Goal: Information Seeking & Learning: Learn about a topic

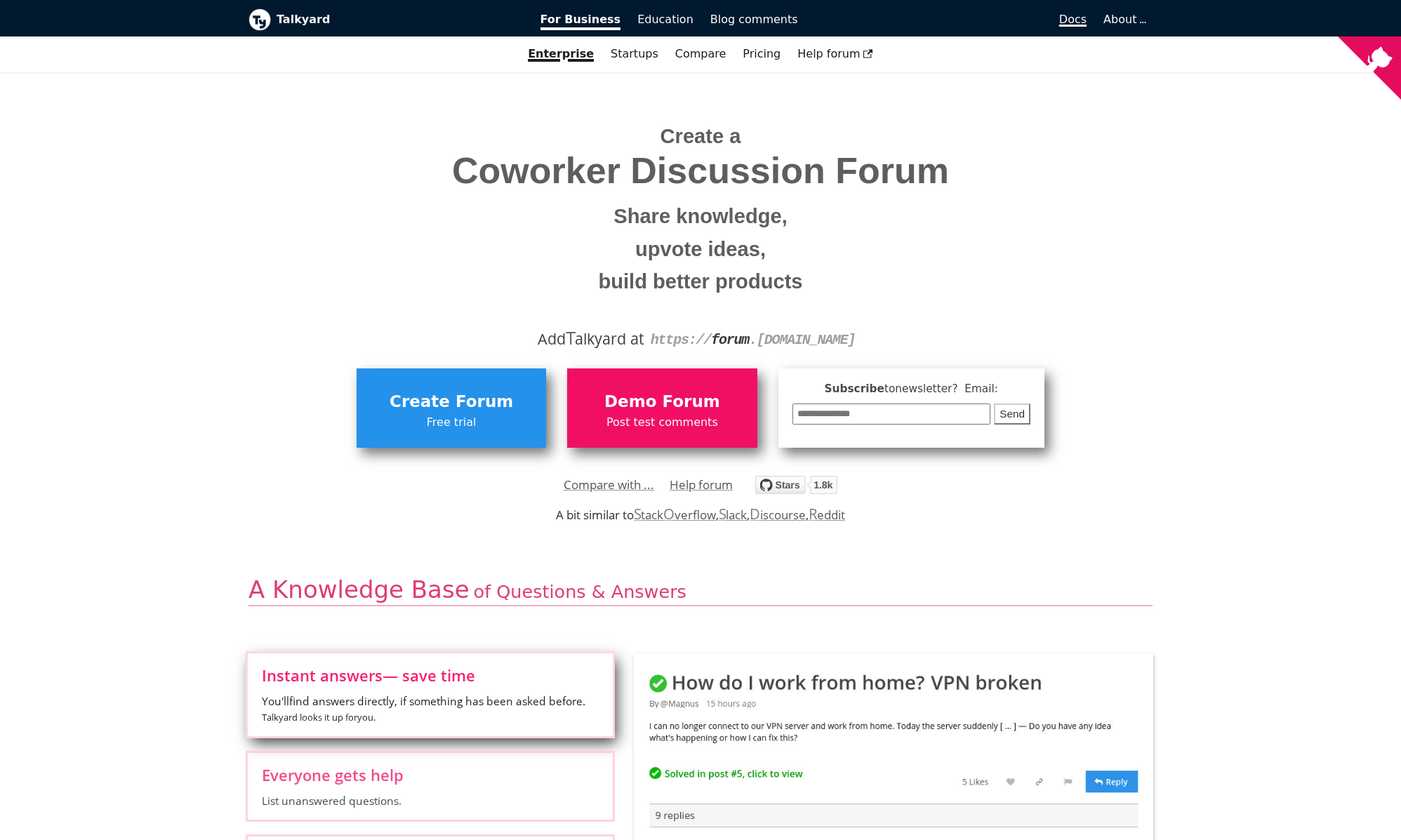
click at [1083, 15] on span "Docs" at bounding box center [1072, 19] width 27 height 14
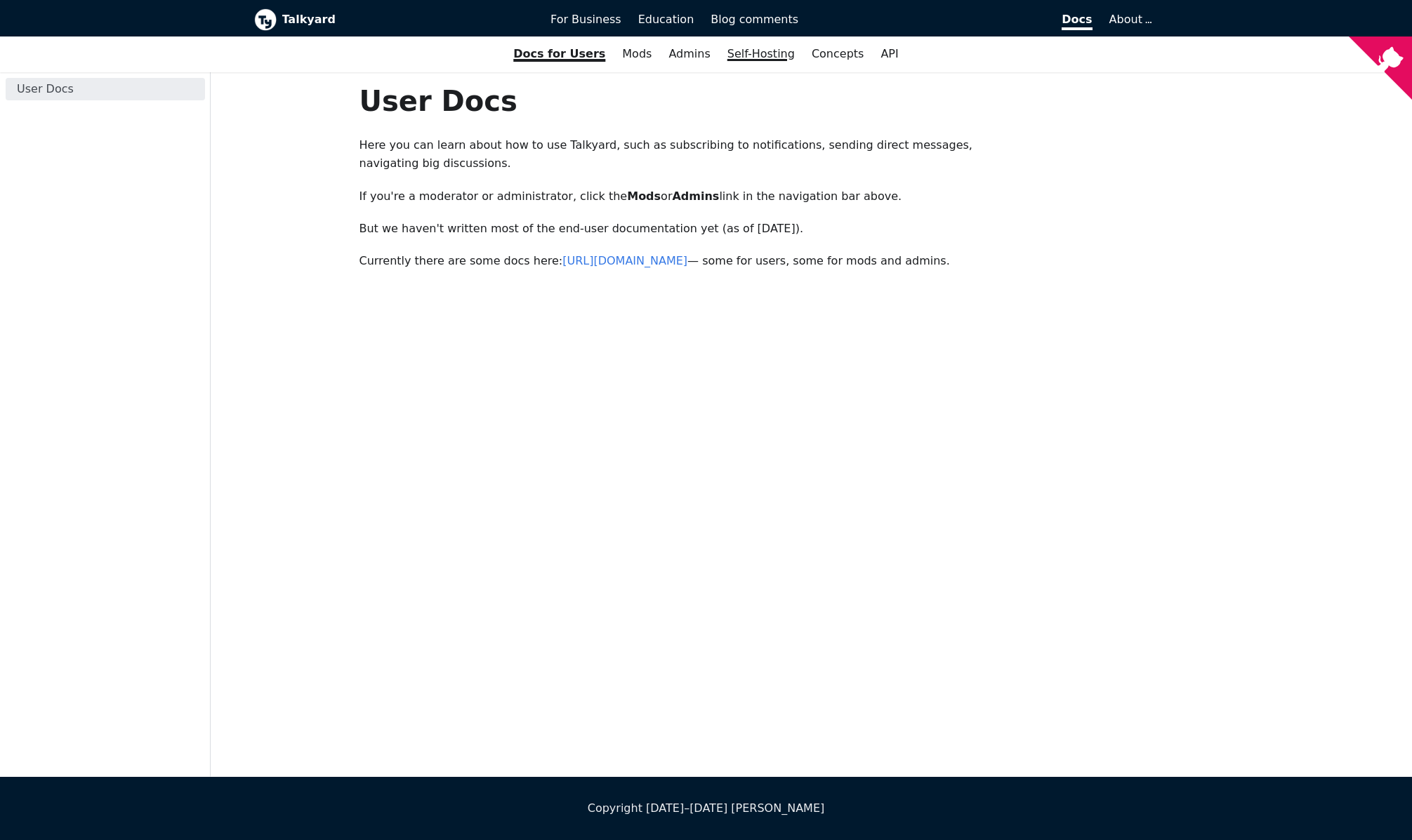
click at [779, 52] on link "Self-Hosting" at bounding box center [761, 54] width 84 height 24
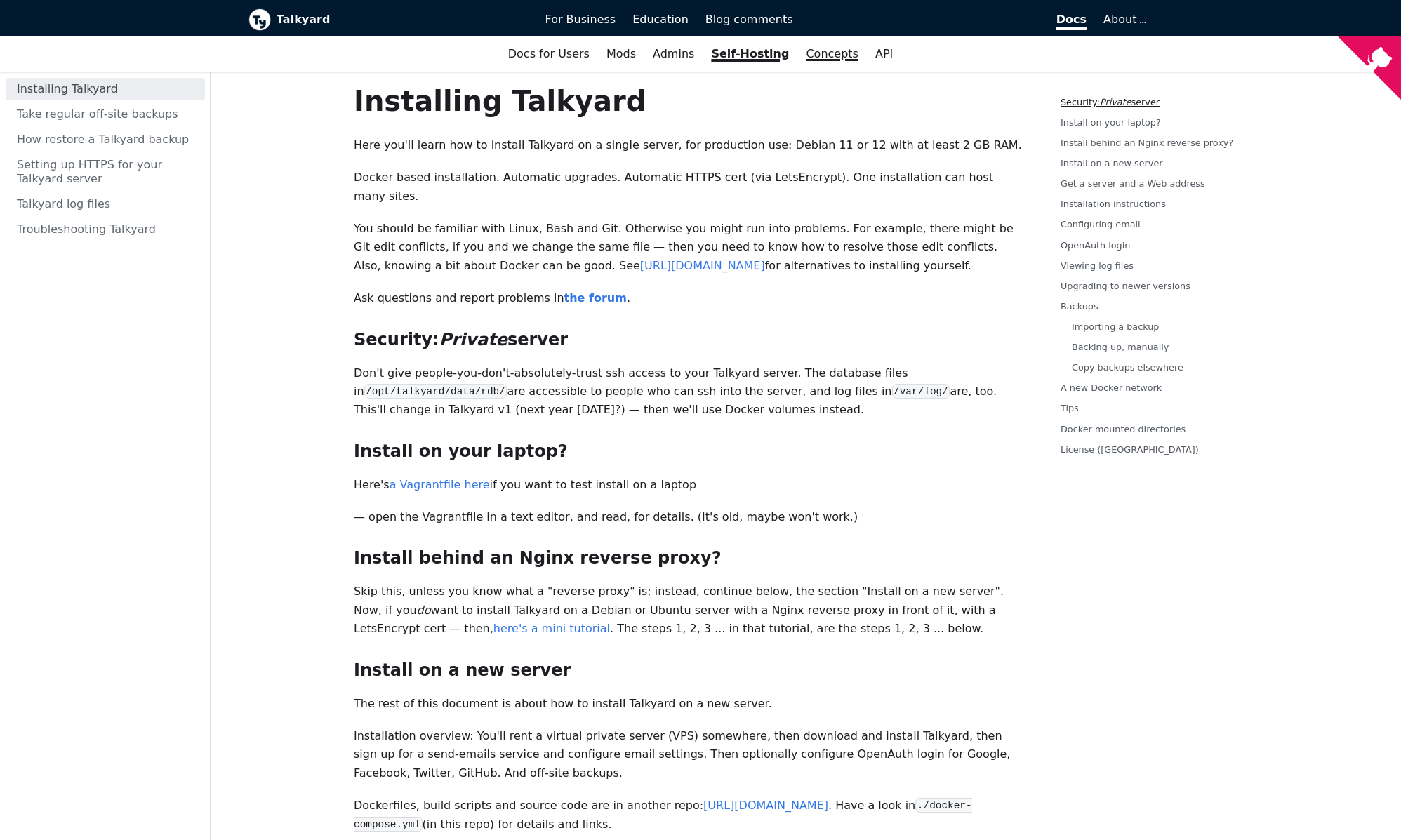
click at [804, 55] on link "Concepts" at bounding box center [832, 54] width 70 height 24
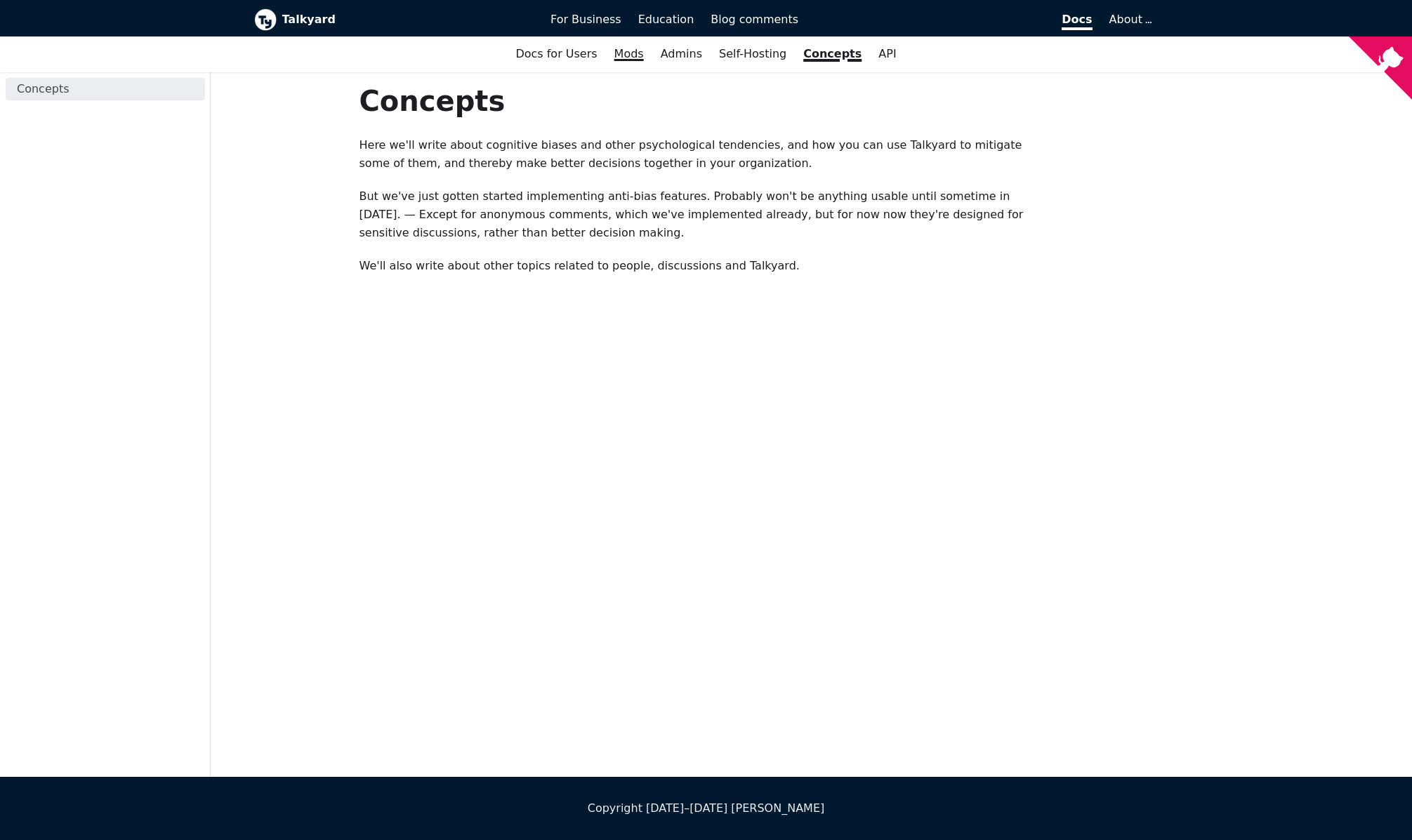
click at [632, 55] on link "Mods" at bounding box center [629, 54] width 46 height 24
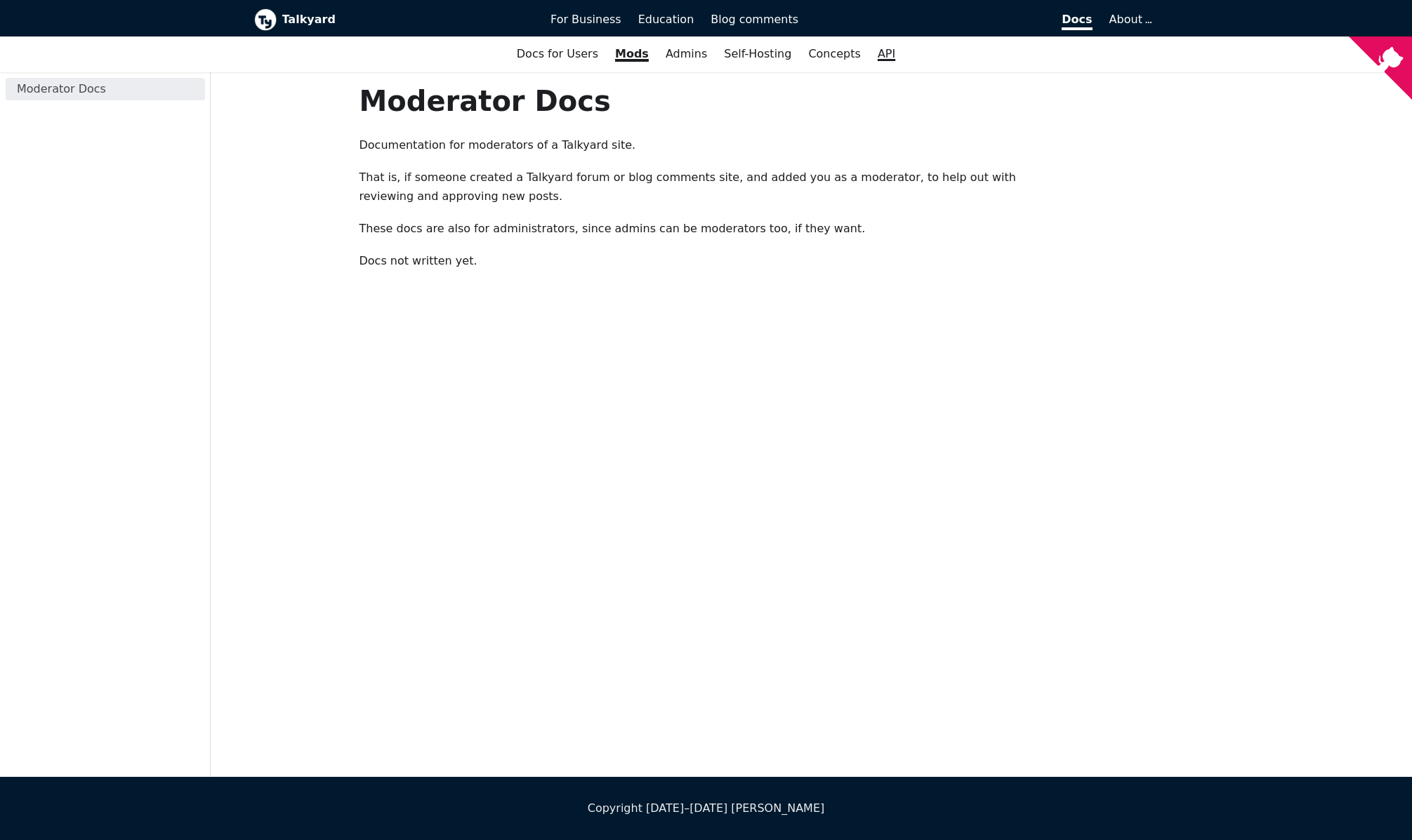
click at [871, 55] on link "API" at bounding box center [886, 54] width 35 height 24
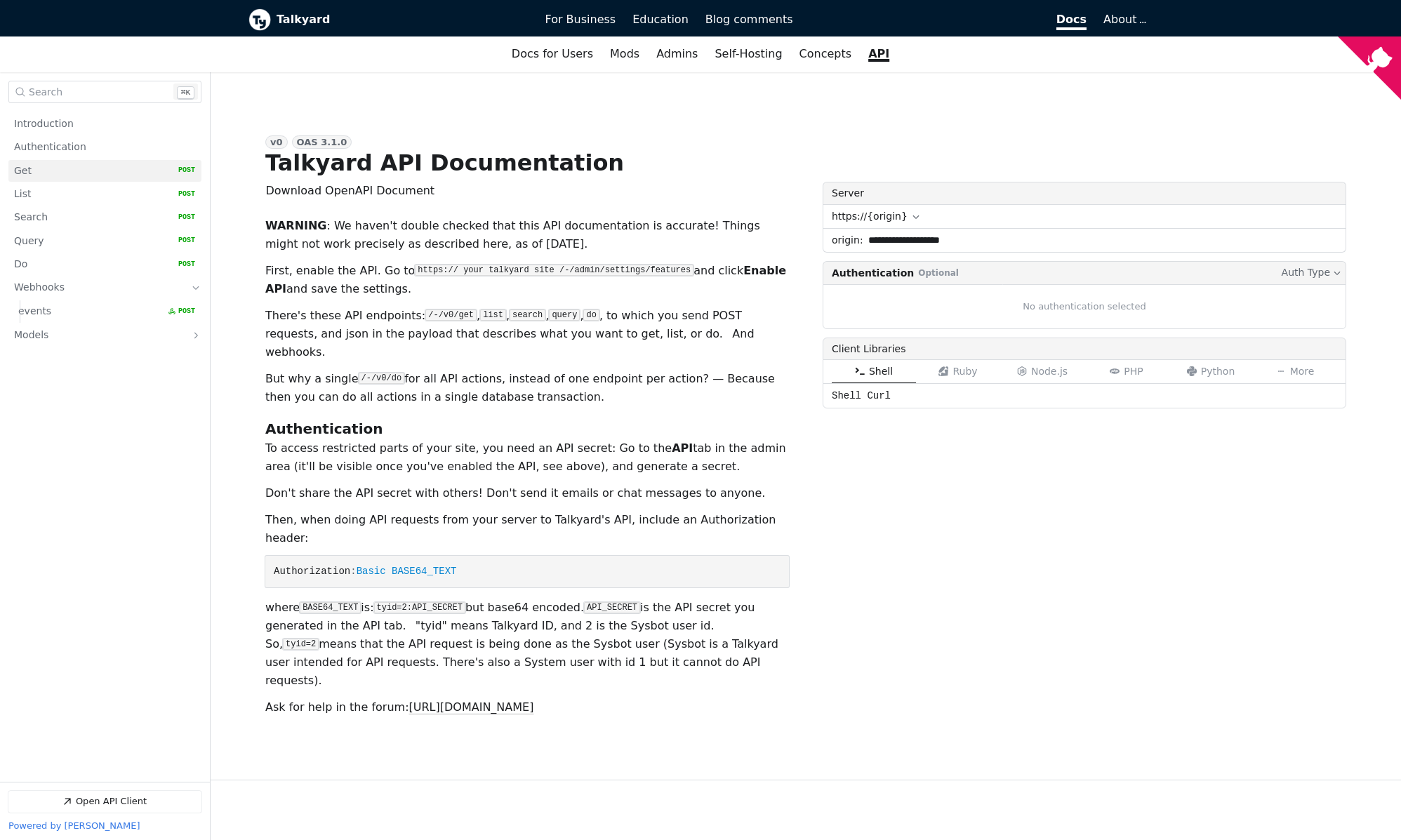
click at [59, 175] on link "Get   HTTP Method: POST" at bounding box center [105, 171] width 181 height 22
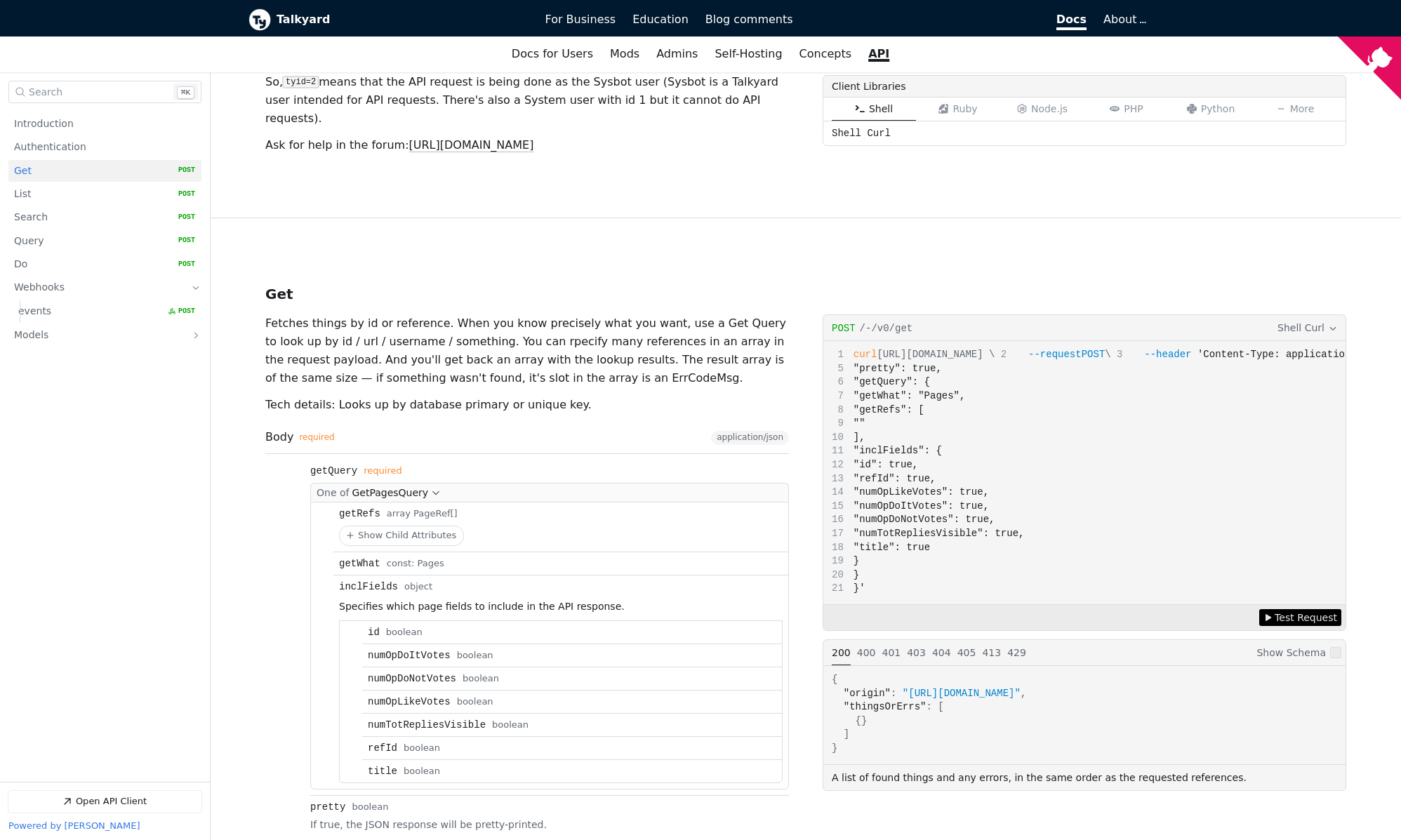
click at [562, 51] on link "Docs for Users" at bounding box center [552, 54] width 98 height 24
